Goal: Find contact information: Find contact information

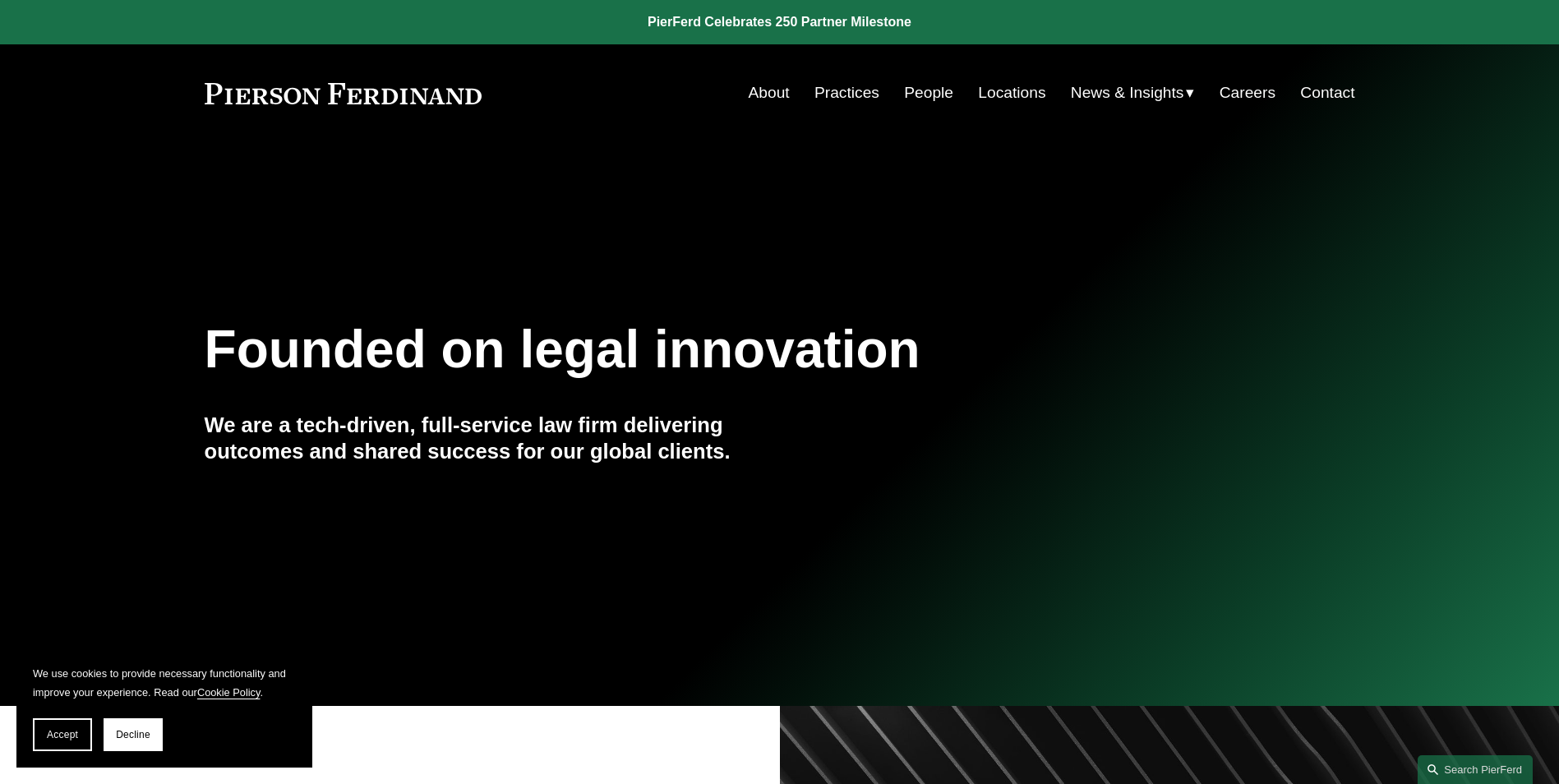
click at [771, 96] on link "About" at bounding box center [769, 93] width 41 height 32
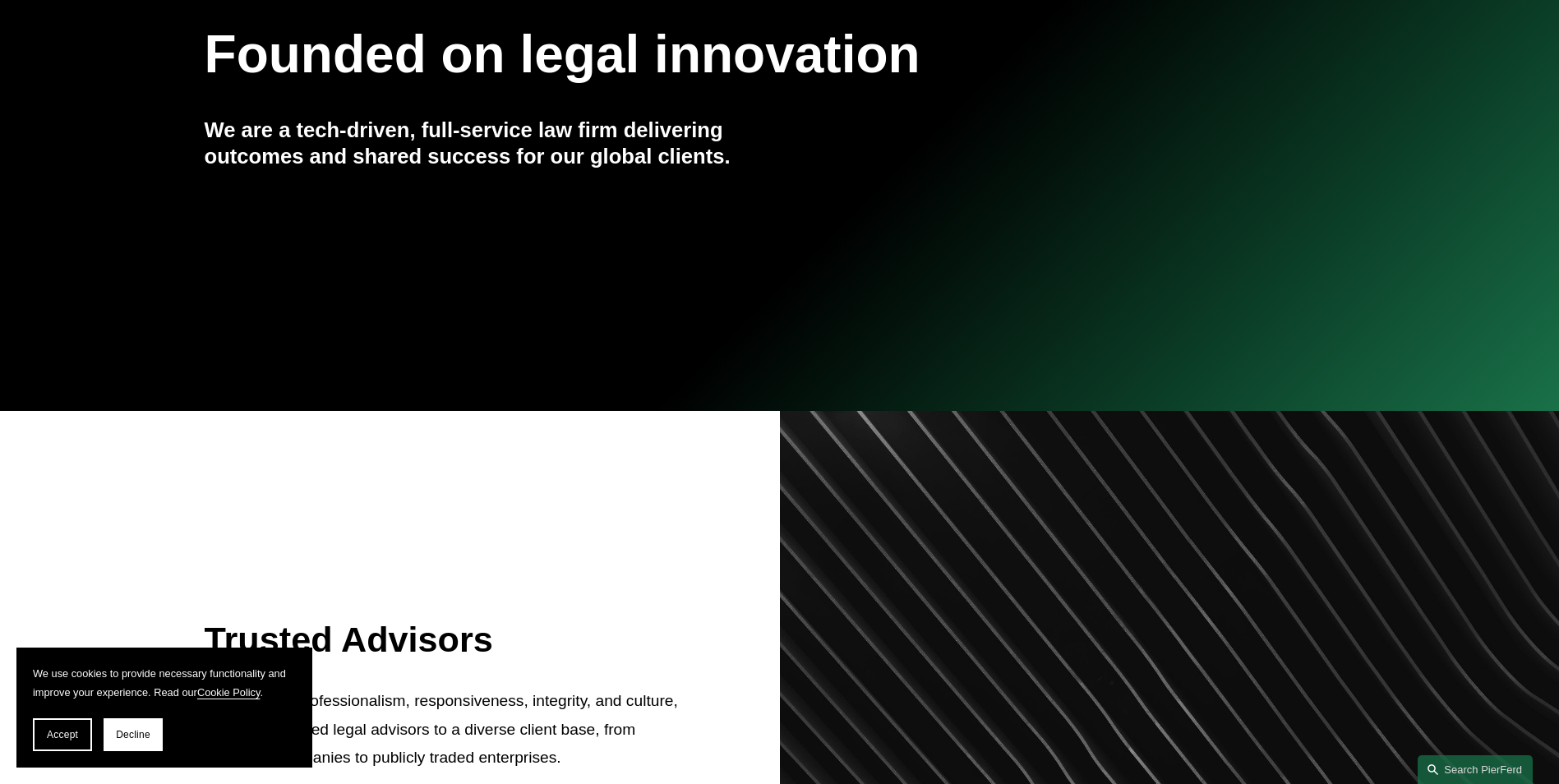
scroll to position [438, 0]
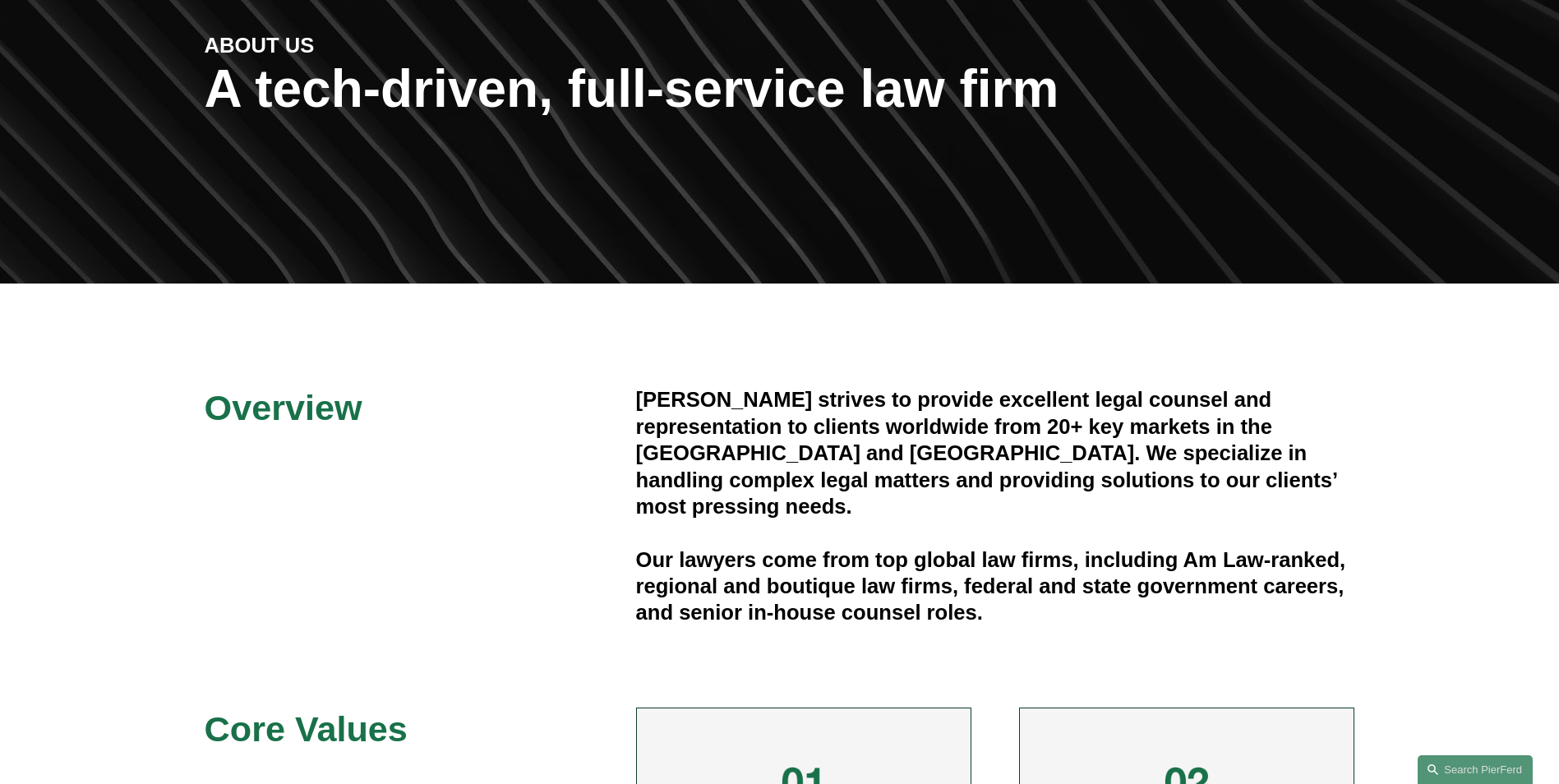
scroll to position [219, 0]
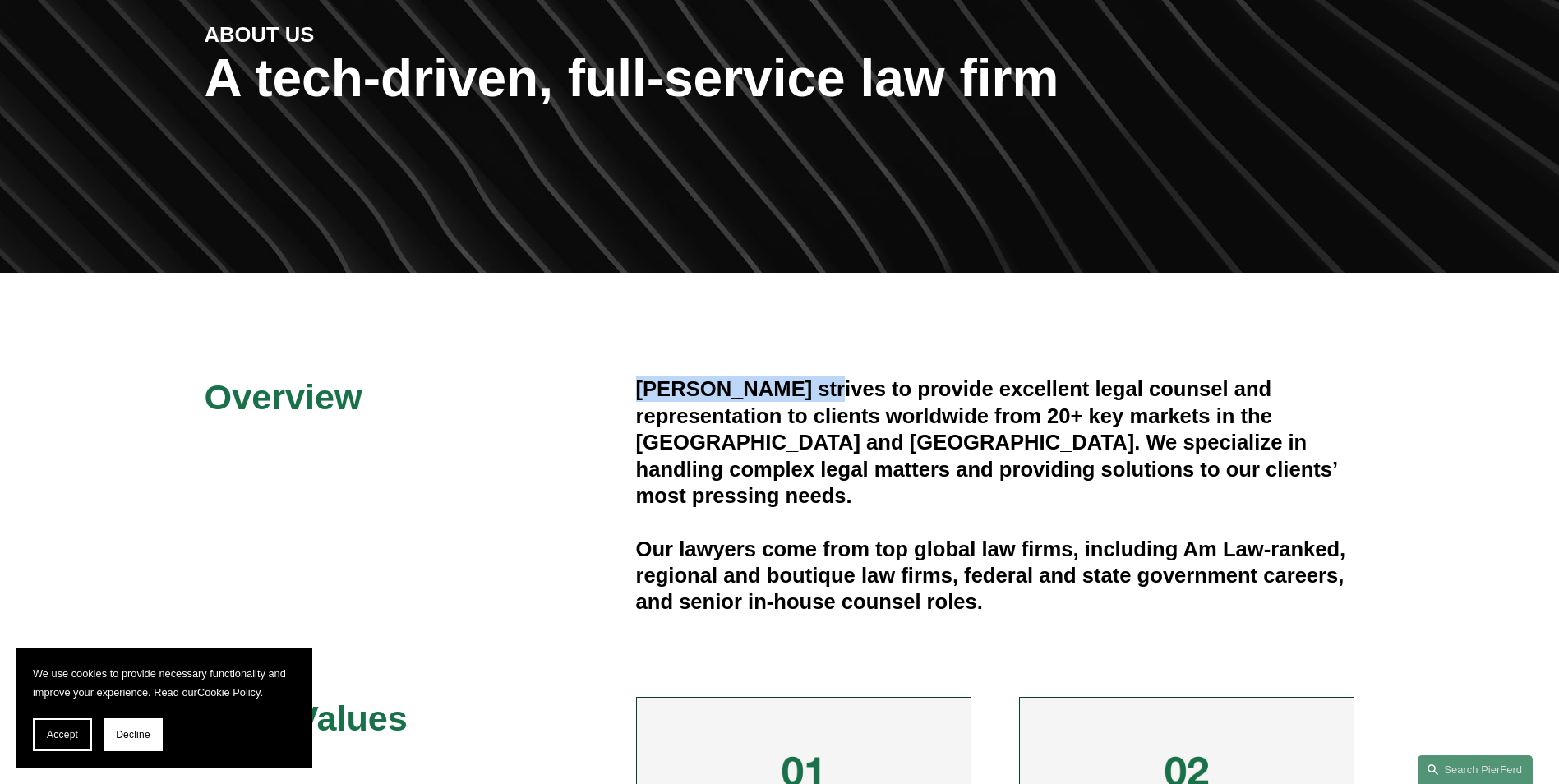
drag, startPoint x: 640, startPoint y: 388, endPoint x: 822, endPoint y: 389, distance: 182.0
click at [822, 389] on h4 "Pierson Ferdinand strives to provide excellent legal counsel and representation…" at bounding box center [995, 442] width 719 height 133
copy h4 "Pierson Ferdinand"
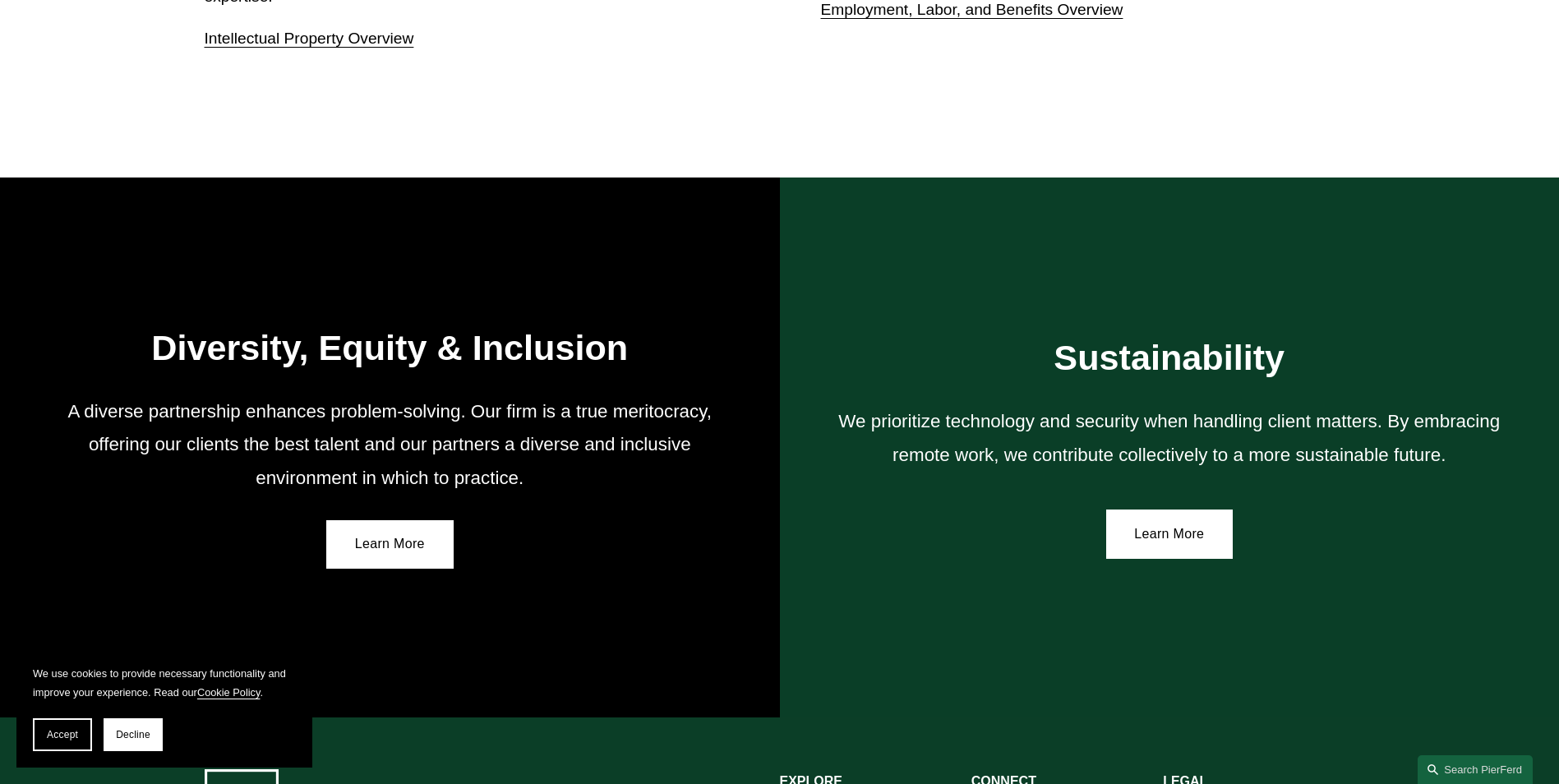
scroll to position [2995, 0]
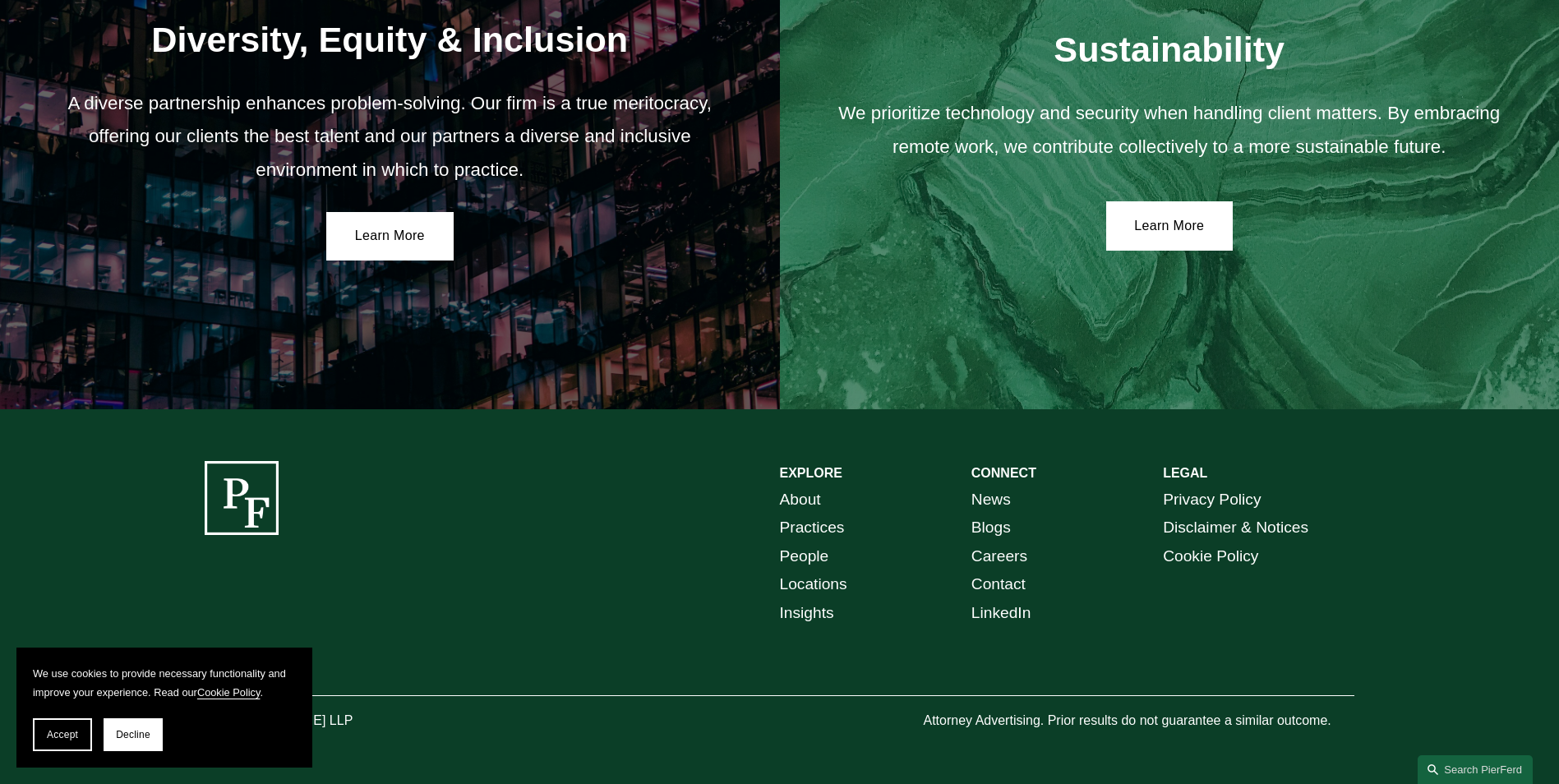
click at [1004, 592] on link "Contact" at bounding box center [999, 584] width 54 height 29
click at [1000, 581] on link "Contact" at bounding box center [999, 584] width 54 height 29
